Goal: Use online tool/utility: Utilize a website feature to perform a specific function

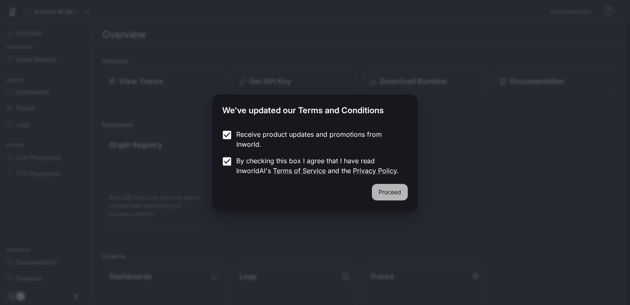
click at [380, 188] on button "Proceed" at bounding box center [390, 192] width 36 height 17
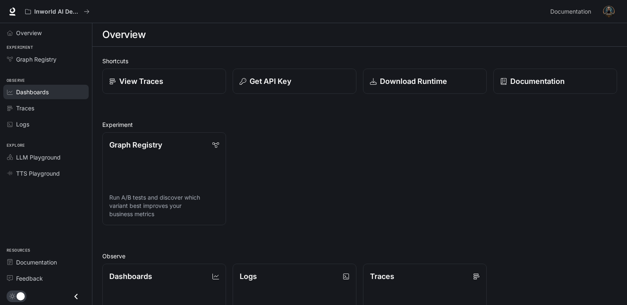
click at [43, 88] on span "Dashboards" at bounding box center [32, 91] width 33 height 9
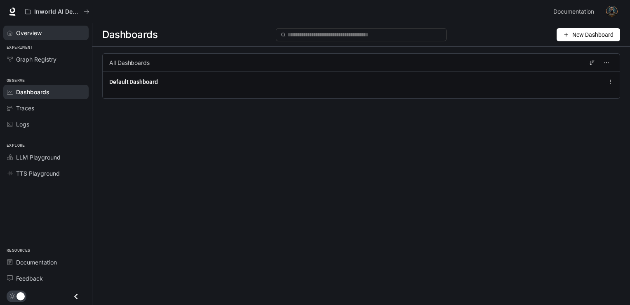
click at [21, 31] on span "Overview" at bounding box center [29, 32] width 26 height 9
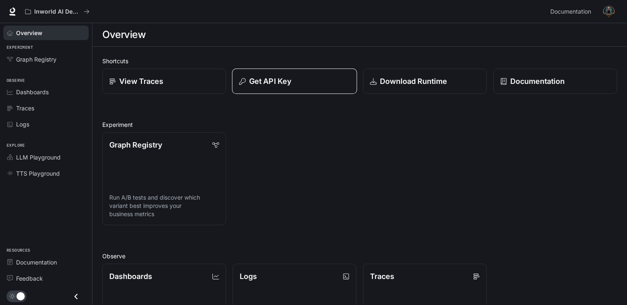
click at [269, 83] on p "Get API Key" at bounding box center [270, 81] width 42 height 11
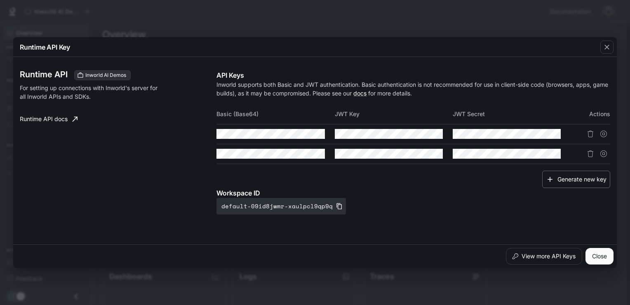
click at [561, 179] on button "Generate new key" at bounding box center [577, 179] width 68 height 18
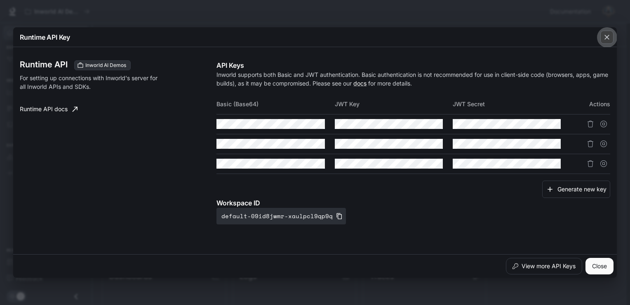
click at [603, 40] on icon "button" at bounding box center [607, 37] width 8 height 8
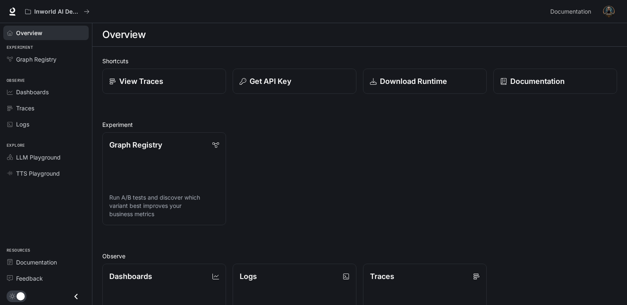
click at [46, 228] on div "Overview Experiment Graph Registry Observe Dashboards Traces Logs Explore LLM P…" at bounding box center [46, 163] width 92 height 281
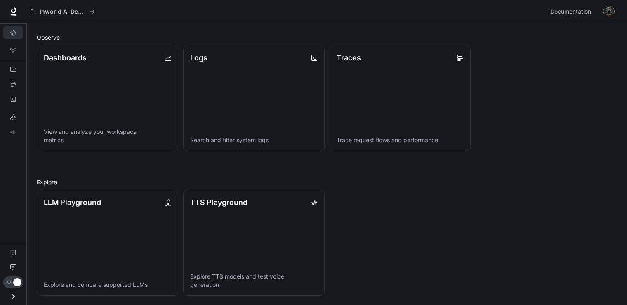
scroll to position [232, 0]
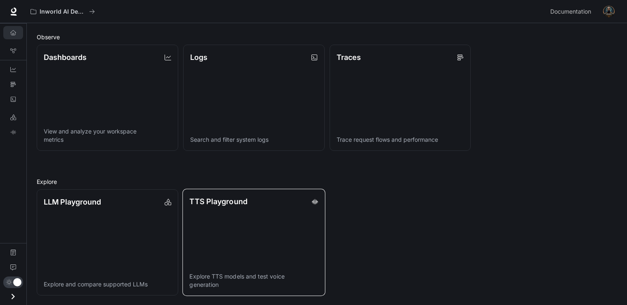
click at [217, 237] on link "TTS Playground Explore TTS models and test voice generation" at bounding box center [253, 242] width 143 height 107
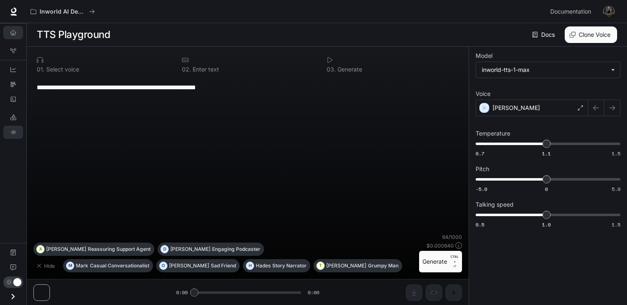
click at [16, 29] on link "Overview" at bounding box center [13, 32] width 20 height 13
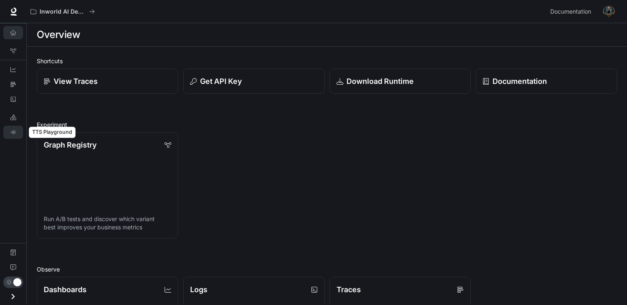
click at [13, 134] on icon "TTS Playground" at bounding box center [12, 132] width 5 height 5
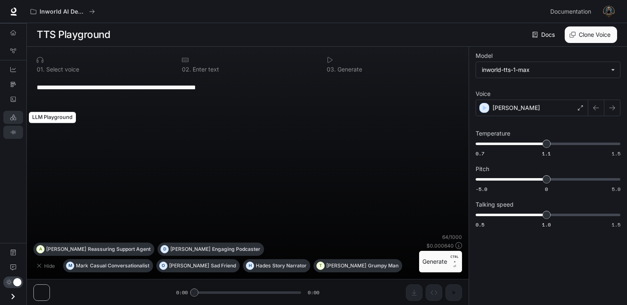
click at [12, 116] on icon "LLM Playground" at bounding box center [13, 117] width 6 height 6
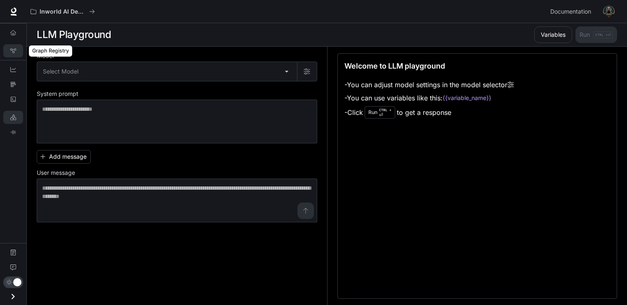
click at [10, 52] on icon "Graph Registry" at bounding box center [13, 51] width 6 height 6
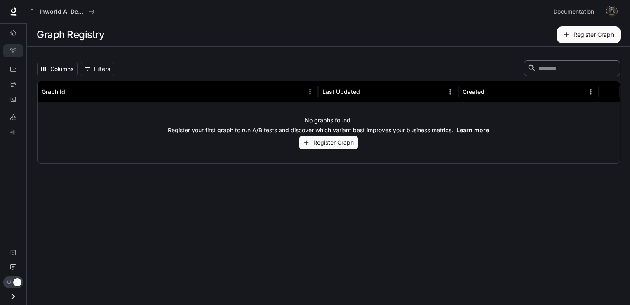
click at [609, 14] on img "button" at bounding box center [613, 12] width 12 height 12
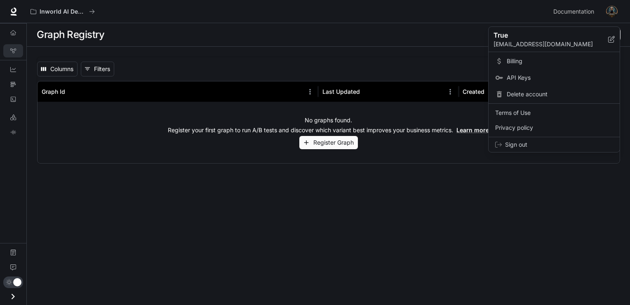
click at [512, 78] on span "API Keys" at bounding box center [560, 77] width 106 height 8
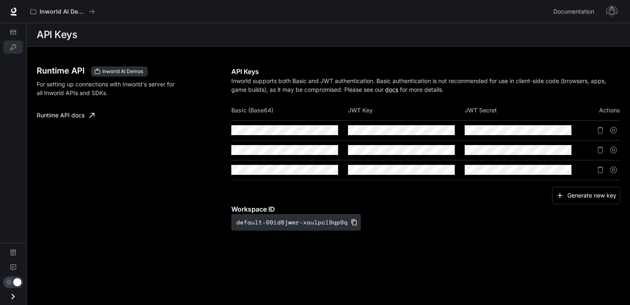
click at [603, 110] on th "Actions" at bounding box center [601, 110] width 39 height 20
click at [68, 113] on link "Runtime API docs" at bounding box center [65, 115] width 64 height 17
click at [447, 130] on icon "Copy Key" at bounding box center [448, 130] width 6 height 7
click at [192, 185] on div "Runtime API Inworld AI Demos For setting up connections with Inworld's server f…" at bounding box center [134, 148] width 195 height 164
click at [564, 129] on icon "Copy Secret" at bounding box center [565, 130] width 7 height 7
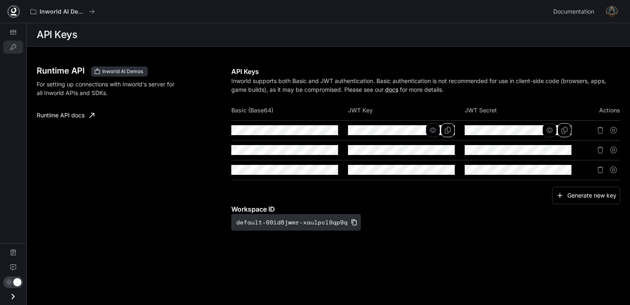
click at [13, 9] on icon at bounding box center [13, 11] width 8 height 8
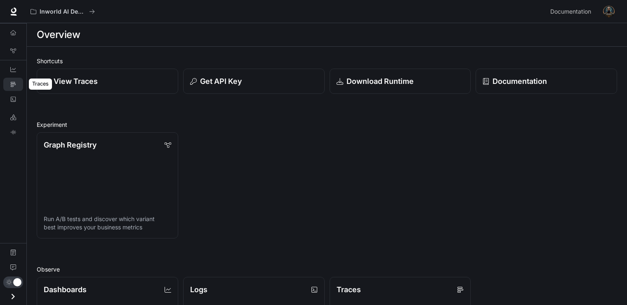
click at [12, 85] on icon "Traces" at bounding box center [13, 84] width 5 height 5
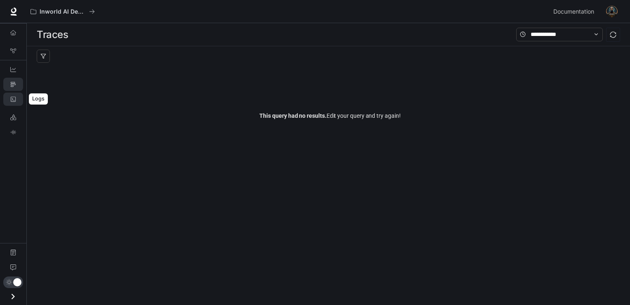
click at [11, 98] on icon "Logs" at bounding box center [13, 99] width 6 height 6
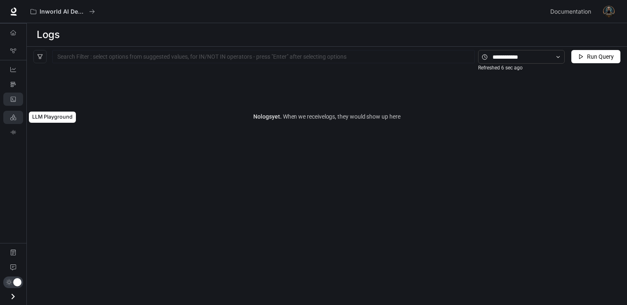
click at [14, 116] on icon "LLM Playground" at bounding box center [13, 117] width 6 height 6
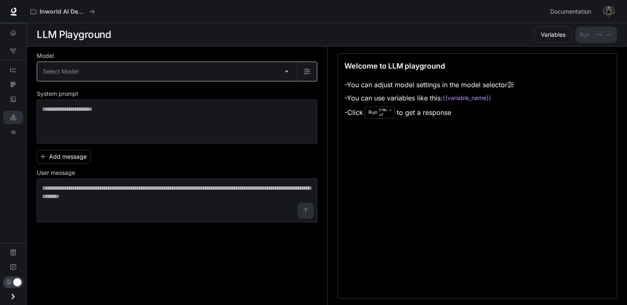
click at [71, 68] on body "Skip to main content Inworld AI Demos Documentation Documentation Portal Overvi…" at bounding box center [313, 152] width 627 height 305
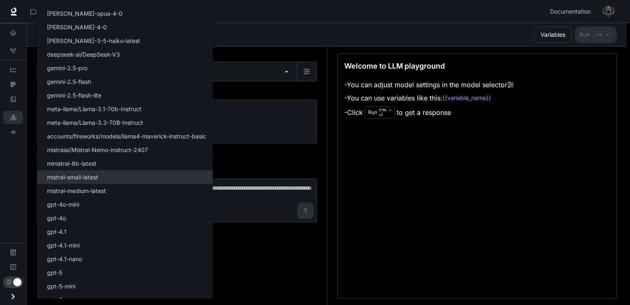
drag, startPoint x: 127, startPoint y: 255, endPoint x: 122, endPoint y: 177, distance: 77.7
click at [122, 177] on ul "Select Model claude-opus-4-0 claude-sonnet-4-0 claude-3-5-haiku-latest deepseek…" at bounding box center [125, 177] width 176 height 340
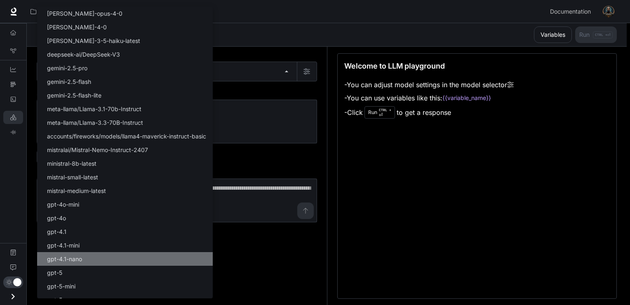
click at [66, 257] on p "gpt-4.1-nano" at bounding box center [64, 258] width 35 height 9
type input "**********"
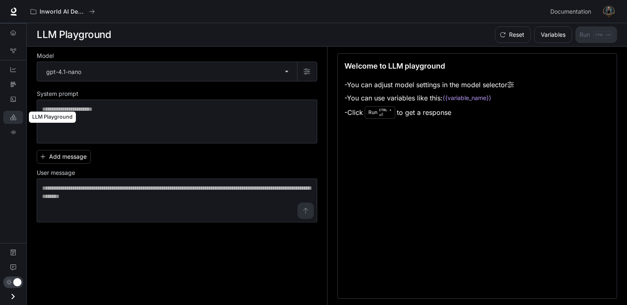
click at [10, 116] on link "LLM Playground" at bounding box center [13, 117] width 20 height 13
click at [14, 131] on icon "TTS Playground" at bounding box center [13, 132] width 6 height 6
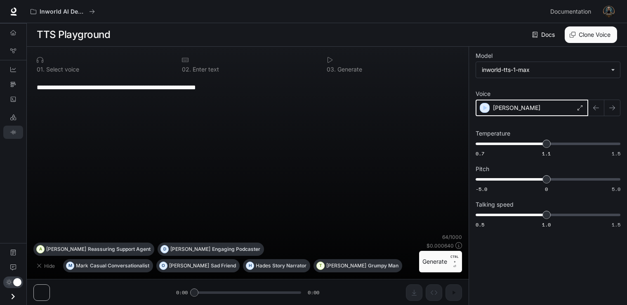
click at [484, 110] on icon "button" at bounding box center [485, 108] width 8 height 8
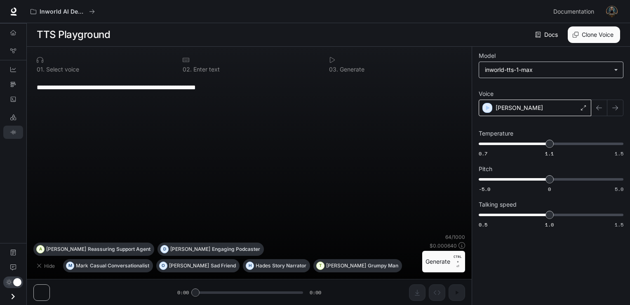
click at [496, 76] on body "**********" at bounding box center [315, 152] width 630 height 305
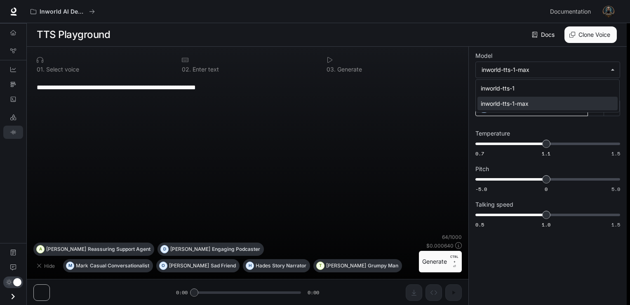
click at [503, 101] on div "inworld-tts-1-max" at bounding box center [546, 103] width 130 height 9
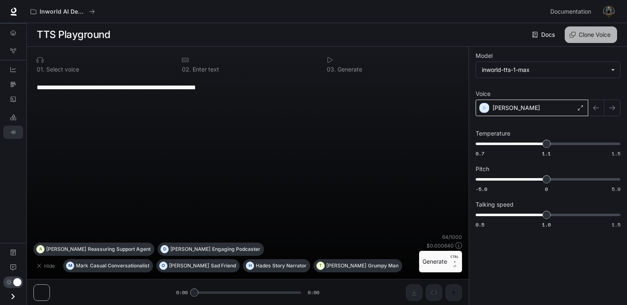
click at [585, 34] on button "Clone Voice" at bounding box center [591, 34] width 52 height 17
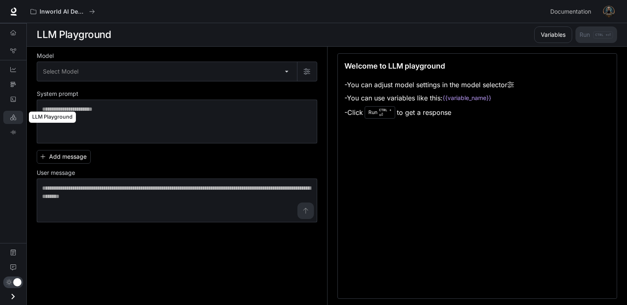
click at [16, 114] on link "LLM Playground" at bounding box center [13, 117] width 20 height 13
click at [7, 131] on link "TTS Playground" at bounding box center [13, 131] width 20 height 13
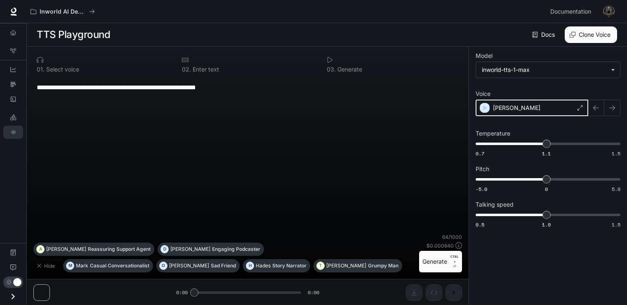
click at [486, 106] on icon "button" at bounding box center [485, 108] width 8 height 8
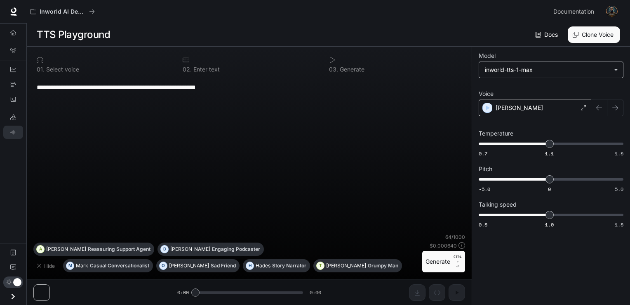
click at [507, 70] on body "**********" at bounding box center [315, 152] width 630 height 305
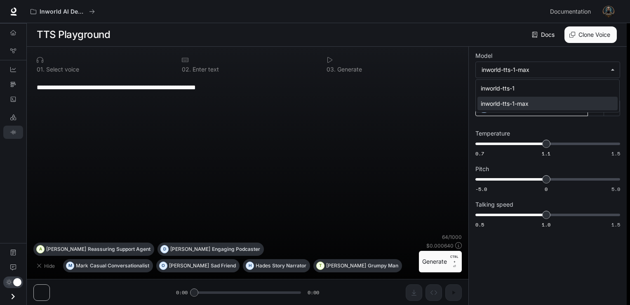
click at [507, 103] on div "inworld-tts-1-max" at bounding box center [546, 103] width 130 height 9
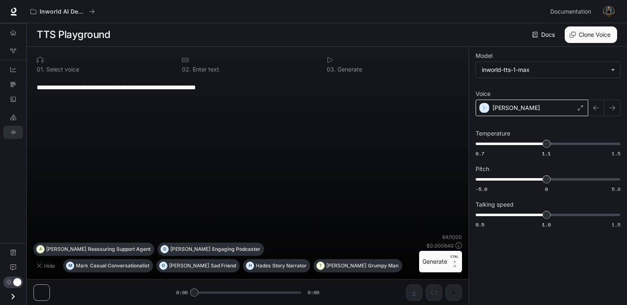
click at [494, 110] on p "[PERSON_NAME]" at bounding box center [516, 108] width 47 height 8
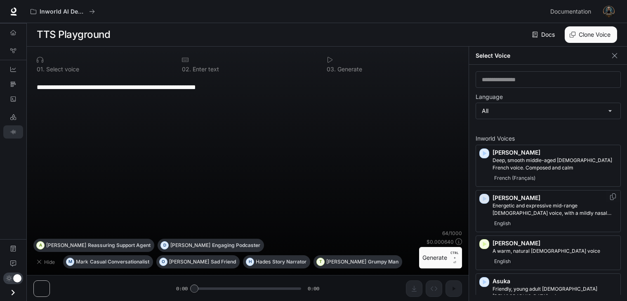
click at [487, 201] on icon "button" at bounding box center [484, 199] width 8 height 8
click at [609, 151] on icon "Copy Voice ID" at bounding box center [613, 151] width 8 height 7
click at [61, 70] on p "Select voice" at bounding box center [62, 69] width 35 height 6
click at [201, 69] on p "Enter text" at bounding box center [205, 69] width 28 height 6
click at [222, 85] on textarea "**********" at bounding box center [248, 87] width 422 height 9
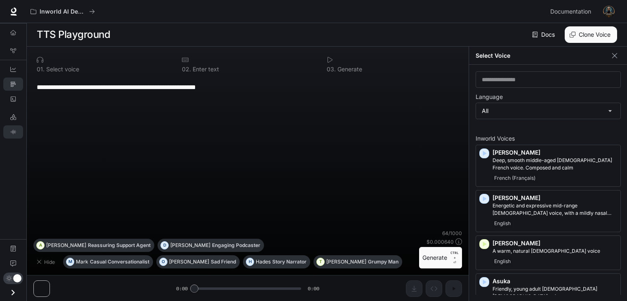
drag, startPoint x: 251, startPoint y: 91, endPoint x: 23, endPoint y: 86, distance: 227.8
click at [23, 86] on div "**********" at bounding box center [313, 151] width 627 height 302
paste textarea
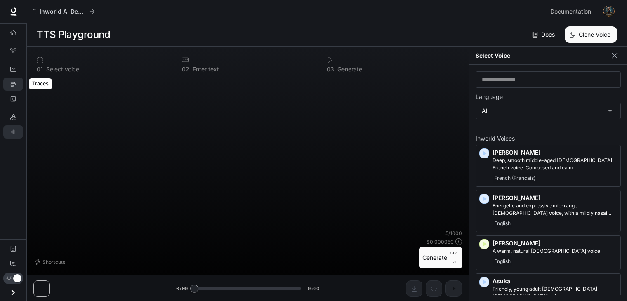
paste textarea "*****"
type textarea "*****"
click at [349, 72] on p "Generate" at bounding box center [349, 69] width 26 height 6
click at [437, 259] on button "Generate CTRL + ⏎" at bounding box center [440, 257] width 43 height 21
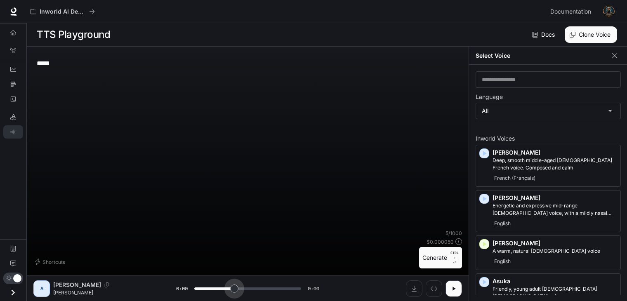
drag, startPoint x: 194, startPoint y: 292, endPoint x: 231, endPoint y: 294, distance: 37.2
click at [231, 293] on span at bounding box center [234, 289] width 8 height 8
click at [431, 261] on button "Generate CTRL + ⏎" at bounding box center [440, 257] width 43 height 21
type input "*"
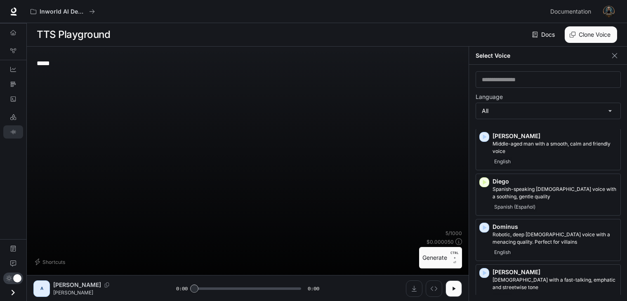
scroll to position [286, 0]
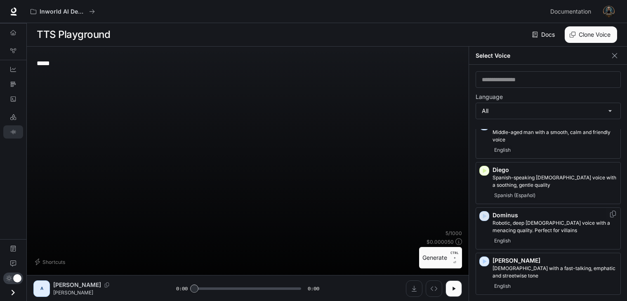
click at [480, 212] on icon "button" at bounding box center [484, 216] width 8 height 8
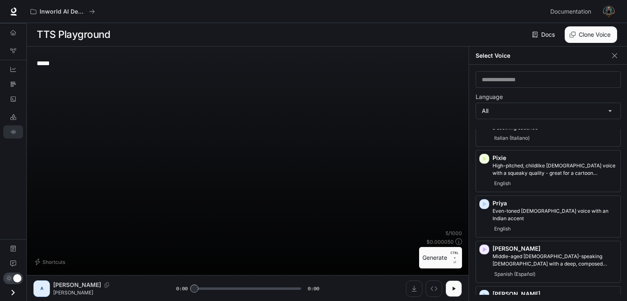
scroll to position [1476, 0]
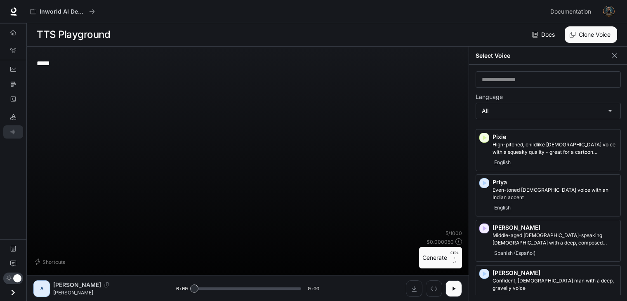
click at [474, 81] on div "**********" at bounding box center [548, 183] width 158 height 237
